Goal: Information Seeking & Learning: Check status

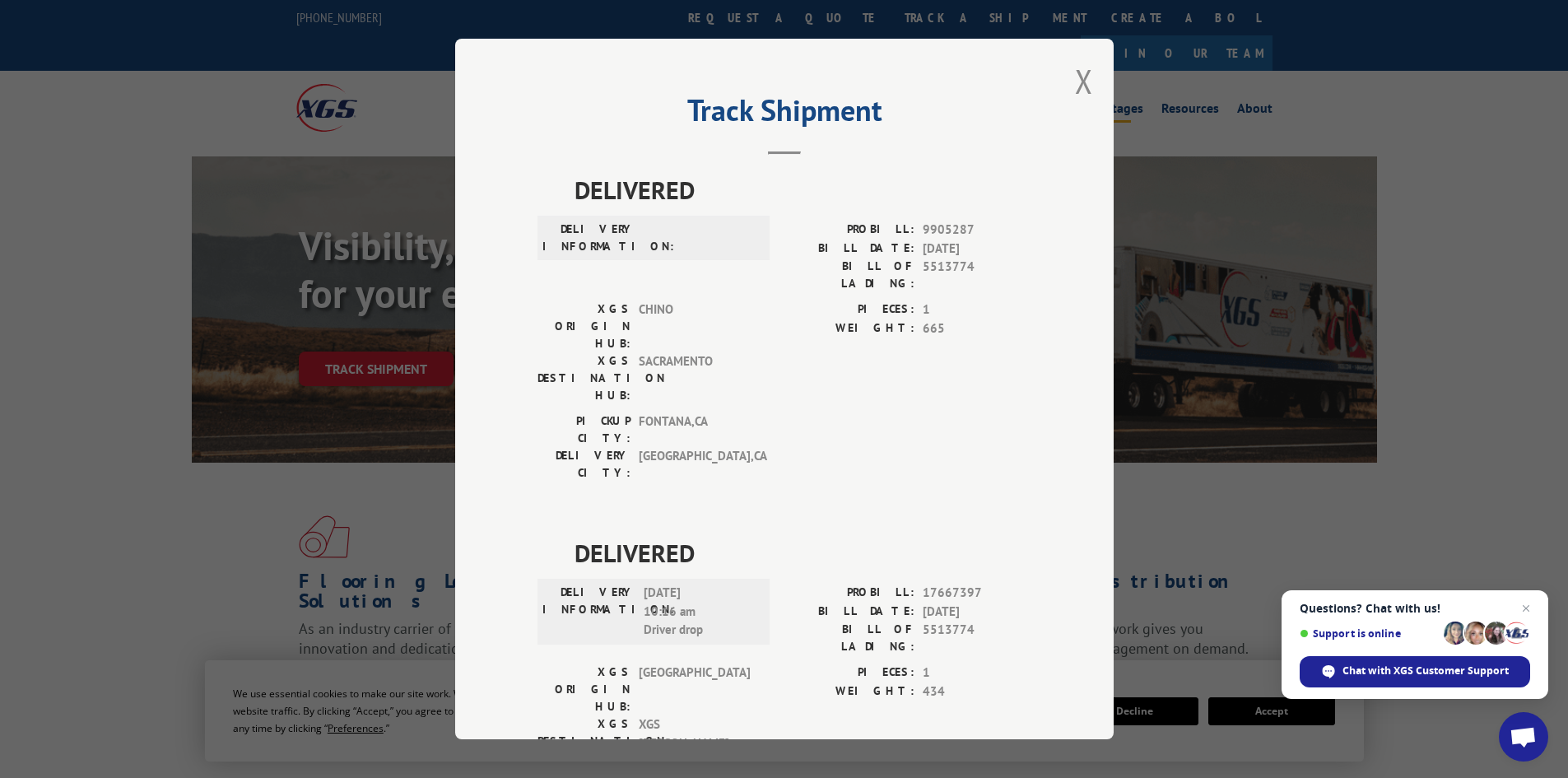
click at [1075, 77] on button "Close modal" at bounding box center [1084, 81] width 18 height 43
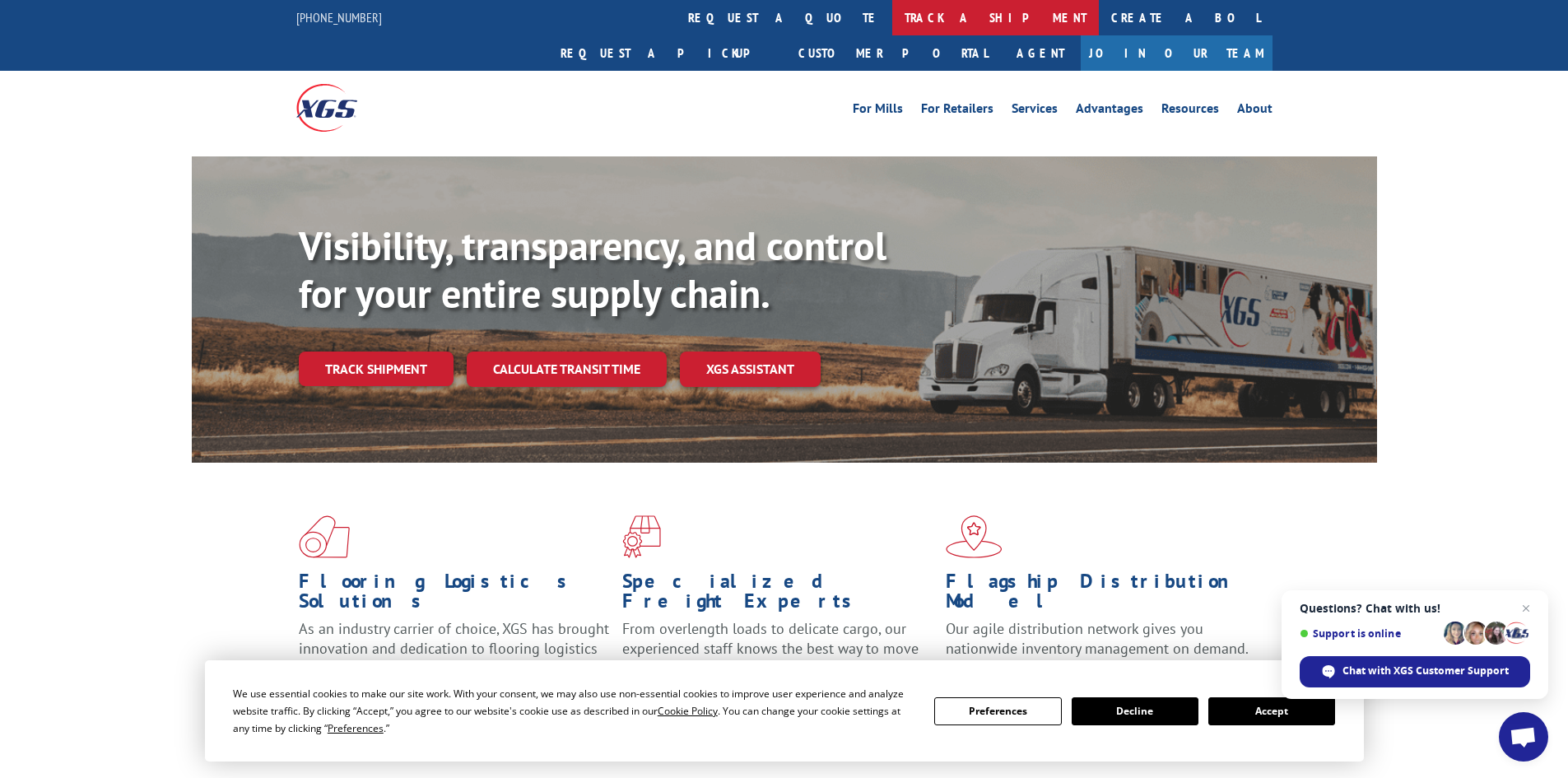
click at [893, 17] on link "track a shipment" at bounding box center [995, 18] width 206 height 36
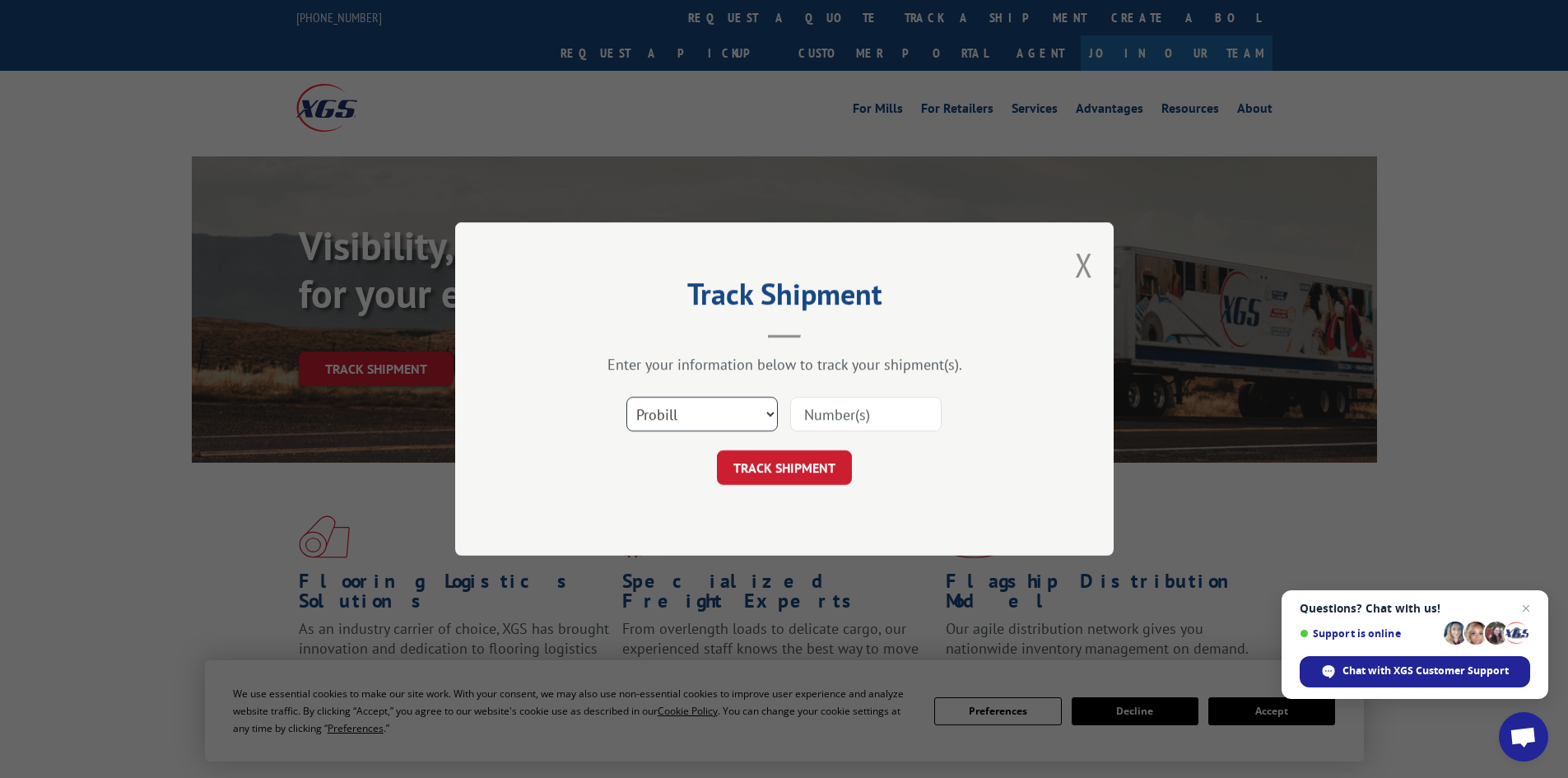
click at [729, 409] on select "Select category... Probill BOL PO" at bounding box center [701, 414] width 151 height 35
select select "bol"
click at [626, 397] on select "Select category... Probill BOL PO" at bounding box center [701, 414] width 151 height 35
paste input "7068351"
type input "7068351"
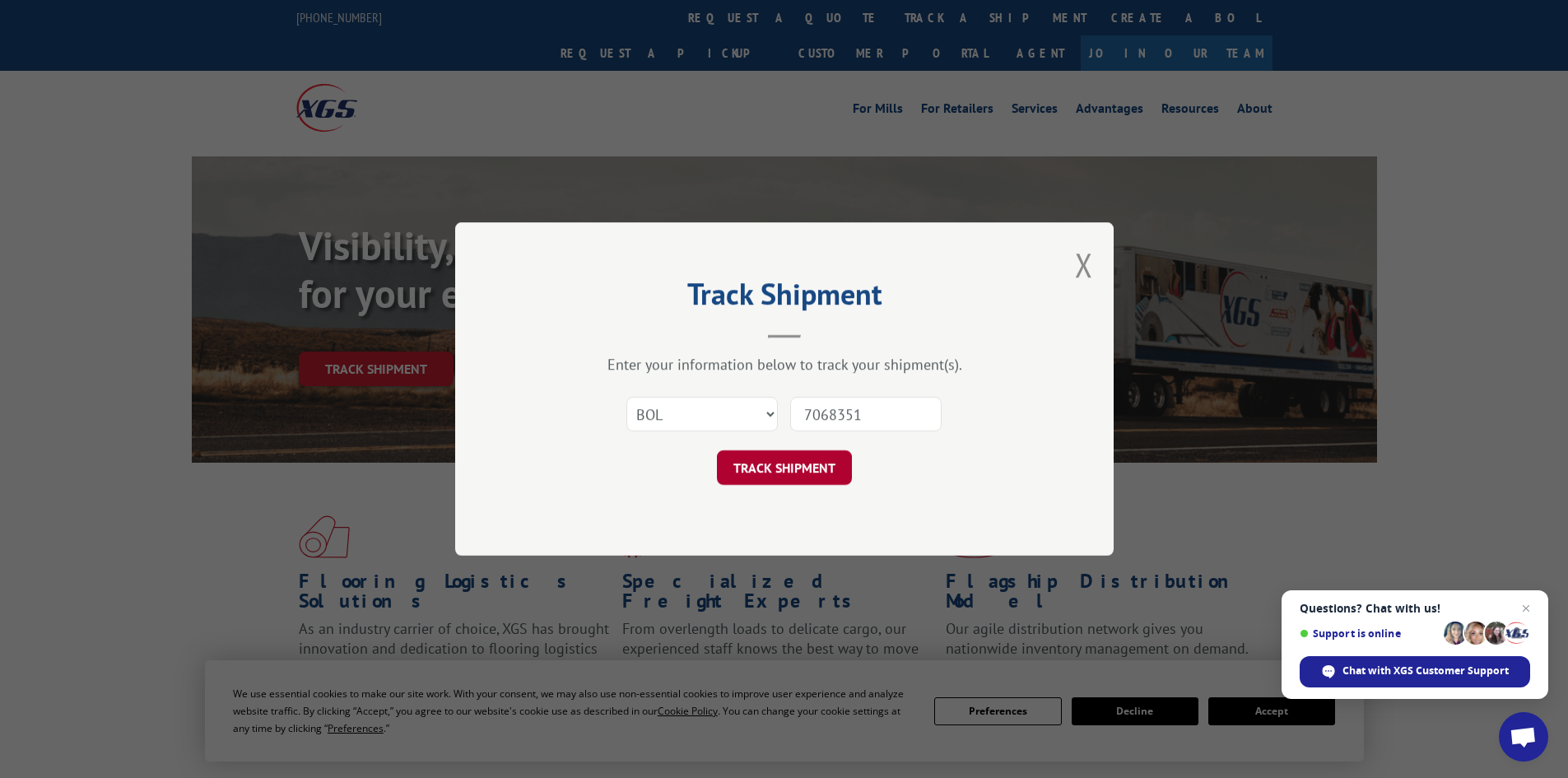
click at [801, 464] on button "TRACK SHIPMENT" at bounding box center [784, 467] width 135 height 35
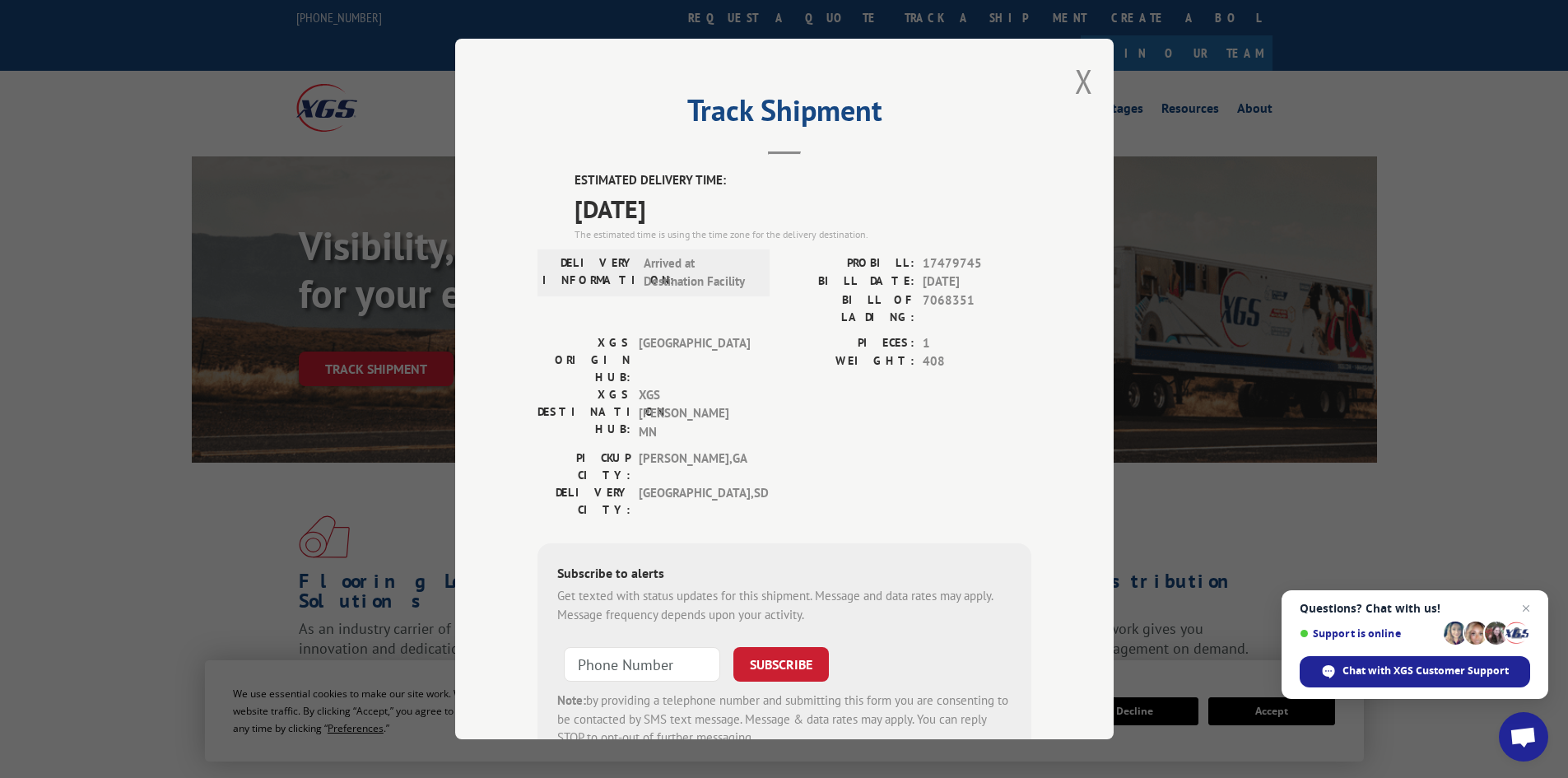
drag, startPoint x: 1080, startPoint y: 71, endPoint x: 1056, endPoint y: 66, distance: 24.5
click at [1078, 71] on button "Close modal" at bounding box center [1084, 81] width 18 height 43
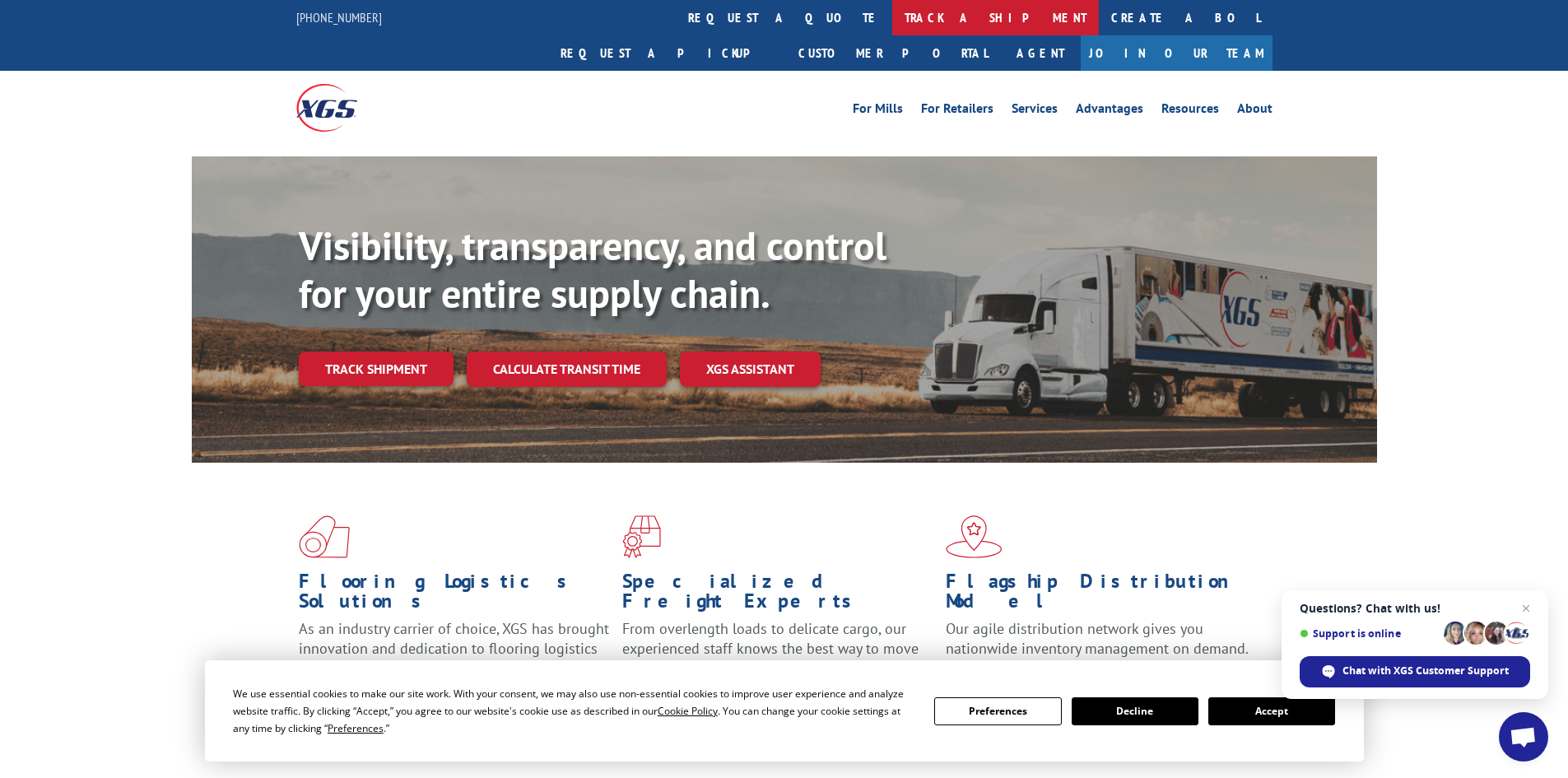
click at [893, 7] on link "track a shipment" at bounding box center [995, 18] width 206 height 36
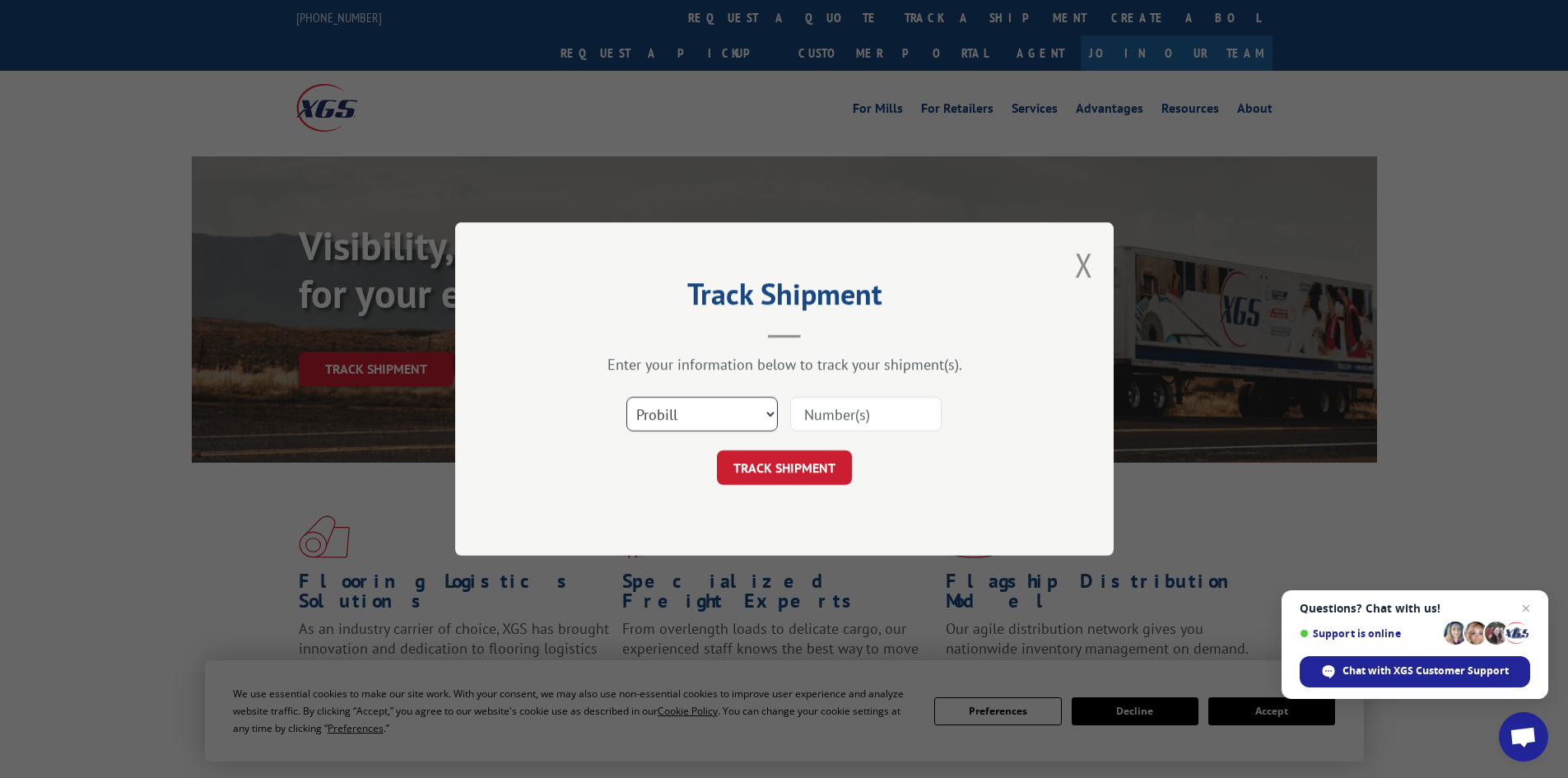
click at [682, 412] on select "Select category... Probill BOL PO" at bounding box center [701, 414] width 151 height 35
select select "bol"
click at [626, 397] on select "Select category... Probill BOL PO" at bounding box center [701, 414] width 151 height 35
paste input "5569336"
type input "5569336"
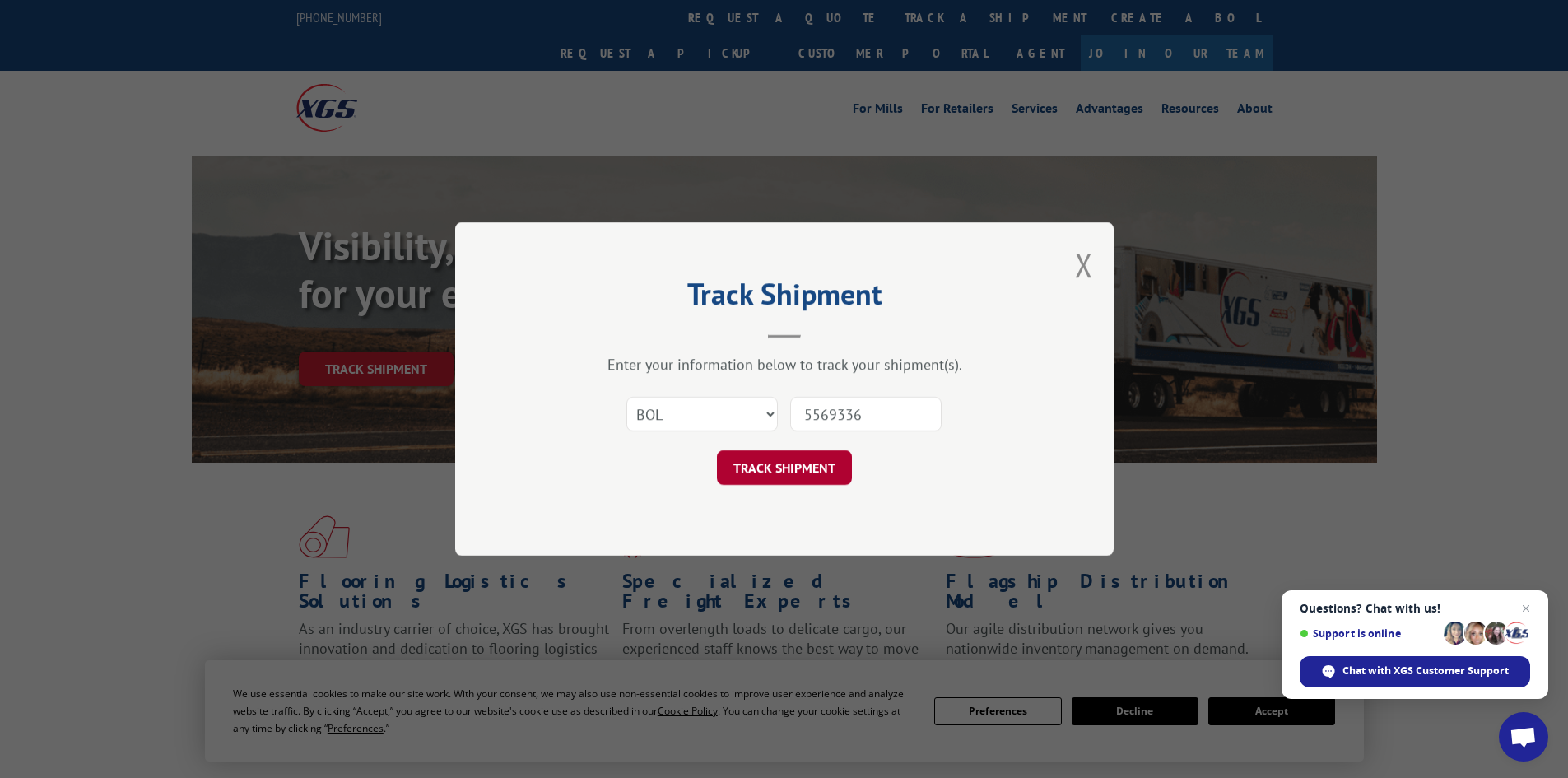
click at [780, 471] on button "TRACK SHIPMENT" at bounding box center [784, 467] width 135 height 35
